Goal: Find specific page/section: Find specific page/section

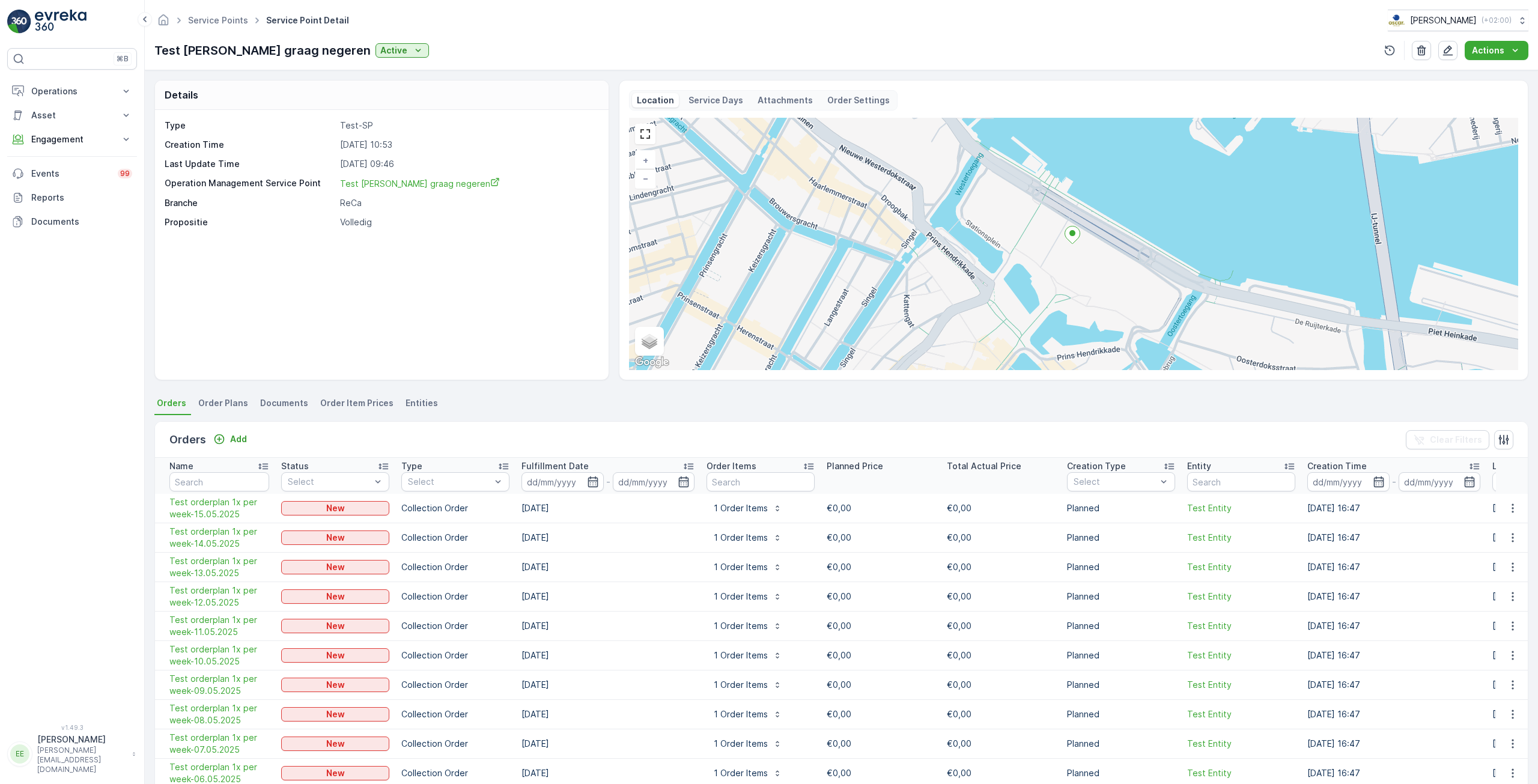
scroll to position [42, 0]
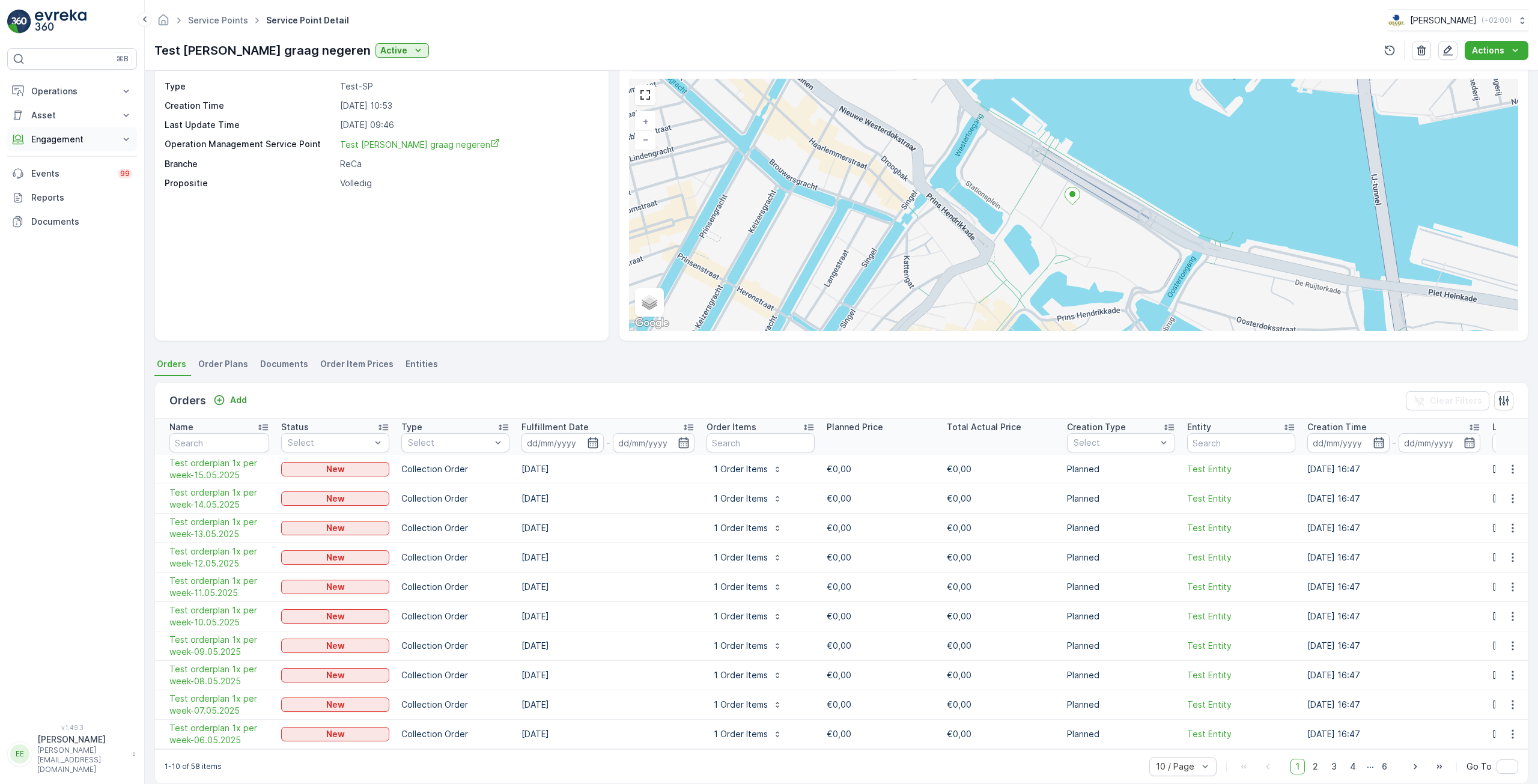
click at [91, 142] on p "Engagement" at bounding box center [72, 139] width 82 height 12
click at [87, 96] on p "Operations" at bounding box center [72, 91] width 82 height 12
click at [77, 146] on p "Routes & Tasks" at bounding box center [62, 145] width 62 height 12
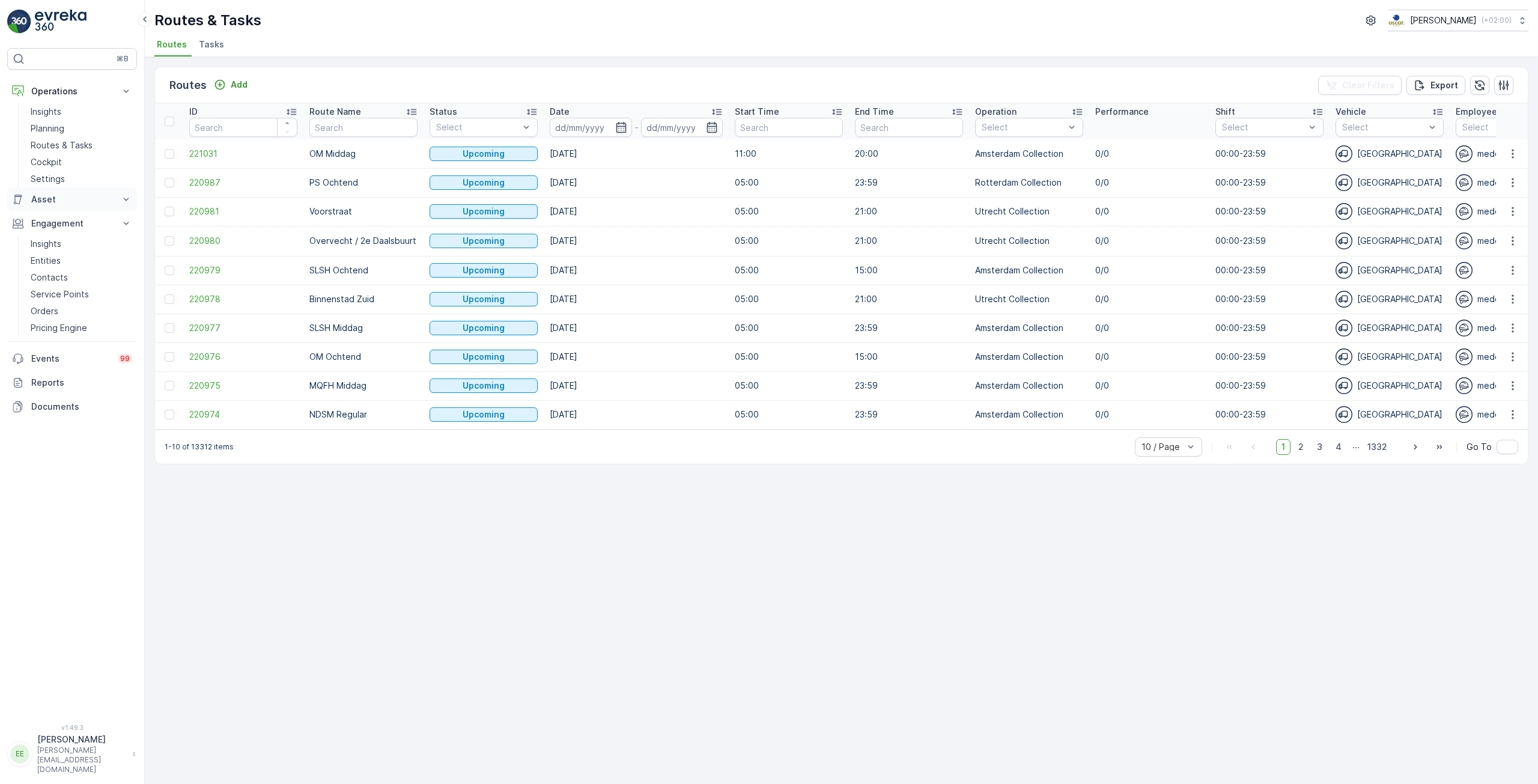
click at [103, 198] on p "Asset" at bounding box center [72, 199] width 82 height 12
